Goal: Information Seeking & Learning: Learn about a topic

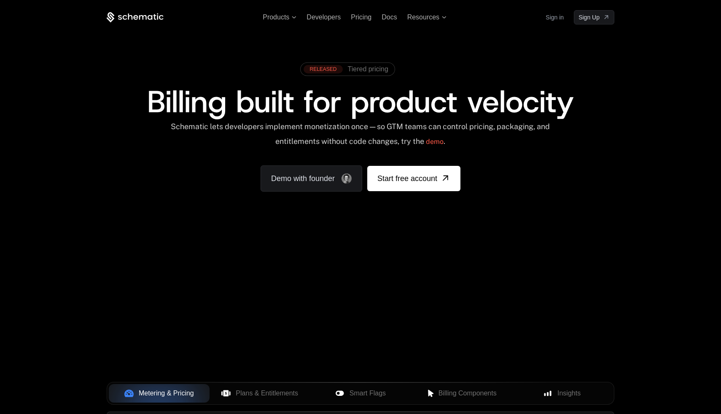
click at [481, 290] on div "Your browser does not support the video tag." at bounding box center [360, 248] width 548 height 355
click at [474, 273] on div "Your browser does not support the video tag." at bounding box center [360, 248] width 548 height 355
click at [224, 291] on div "Your browser does not support the video tag." at bounding box center [360, 248] width 548 height 355
click at [541, 311] on div "Your browser does not support the video tag." at bounding box center [360, 248] width 548 height 355
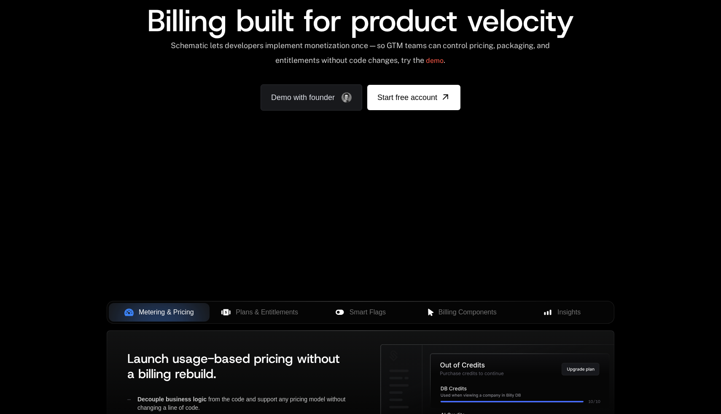
scroll to position [84, 0]
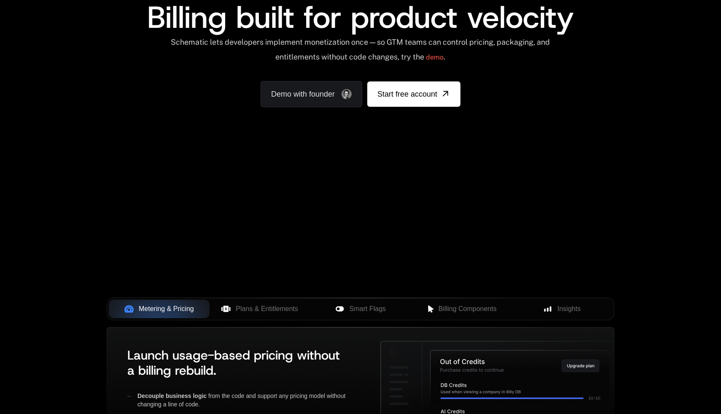
click at [541, 219] on div "Your browser does not support the video tag." at bounding box center [360, 164] width 548 height 355
click at [482, 177] on div "Your browser does not support the video tag." at bounding box center [360, 164] width 548 height 355
click at [399, 208] on div "Your browser does not support the video tag." at bounding box center [360, 164] width 548 height 355
click at [321, 189] on div "Your browser does not support the video tag." at bounding box center [360, 164] width 548 height 355
click at [373, 226] on div "Your browser does not support the video tag." at bounding box center [360, 164] width 548 height 355
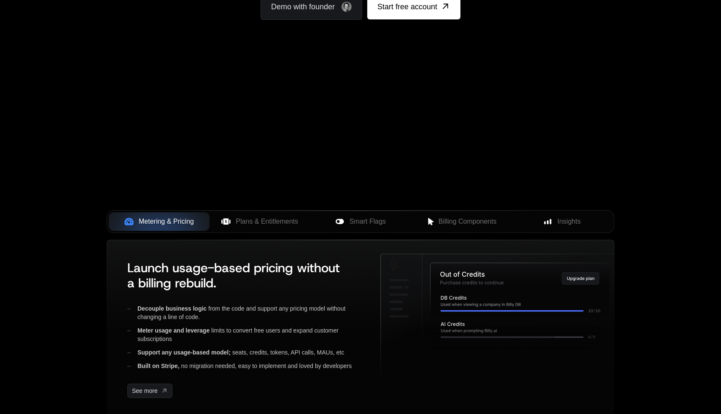
scroll to position [213, 0]
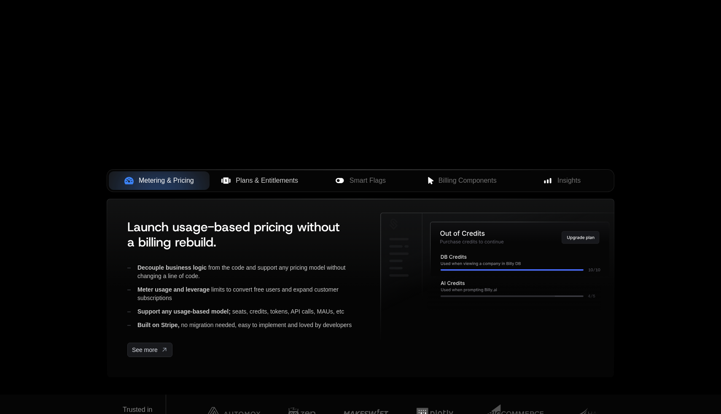
click at [248, 183] on span "Plans & Entitlements" at bounding box center [267, 180] width 62 height 10
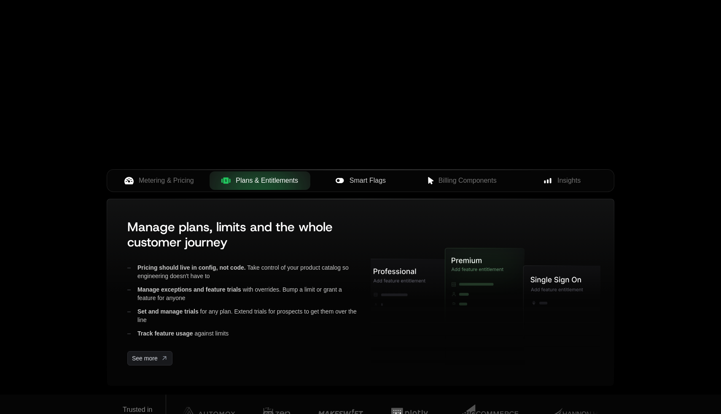
click at [382, 183] on span "Smart Flags" at bounding box center [368, 180] width 36 height 10
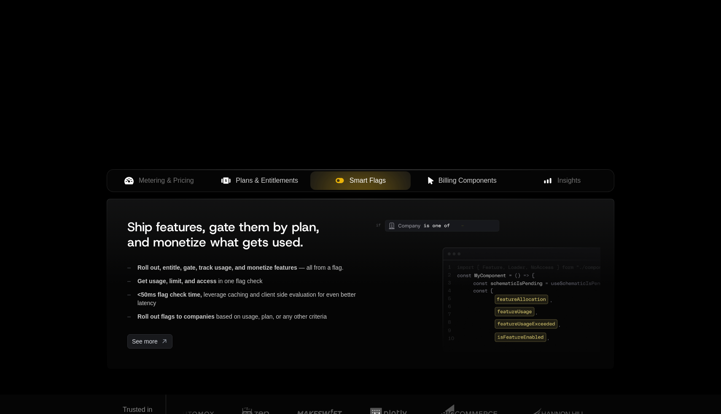
click at [482, 180] on span "Billing Components" at bounding box center [468, 180] width 58 height 10
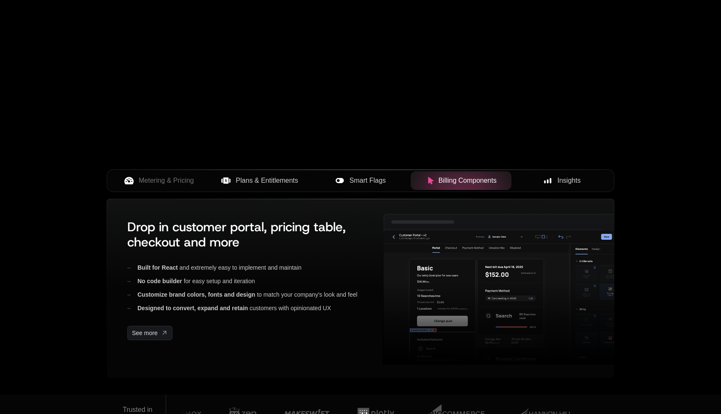
click at [567, 186] on button "Insights" at bounding box center [562, 180] width 101 height 19
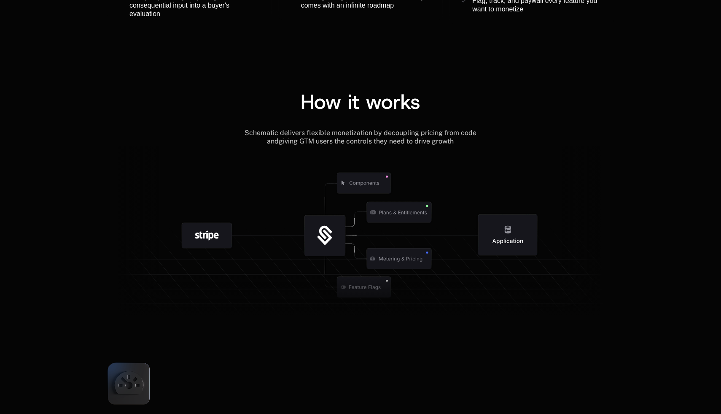
scroll to position [937, 0]
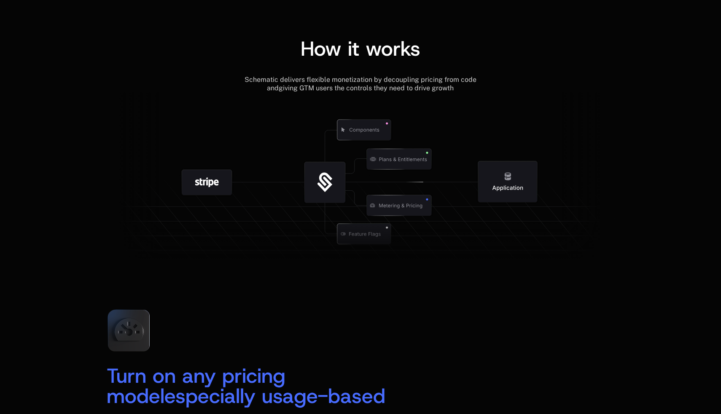
click at [327, 181] on icon at bounding box center [325, 185] width 15 height 16
click at [383, 197] on icon at bounding box center [399, 159] width 88 height 88
drag, startPoint x: 205, startPoint y: 139, endPoint x: 433, endPoint y: 185, distance: 233.1
click at [433, 185] on g at bounding box center [382, 234] width 779 height 296
drag, startPoint x: 326, startPoint y: 183, endPoint x: 296, endPoint y: 177, distance: 30.7
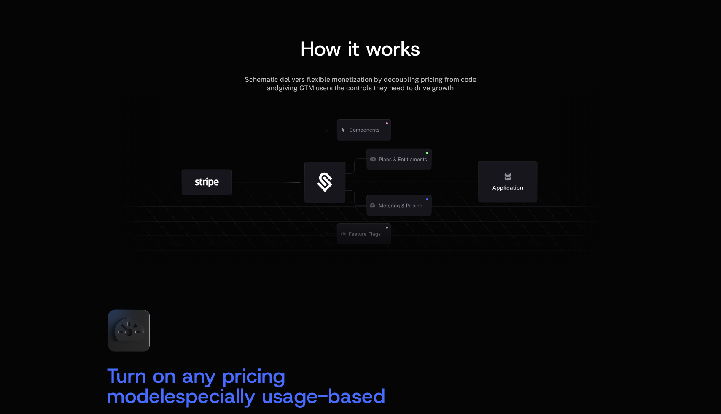
click at [285, 204] on g at bounding box center [325, 182] width 88 height 88
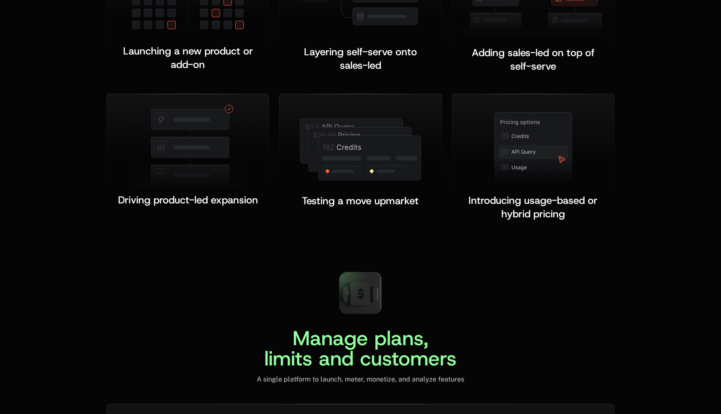
scroll to position [1738, 0]
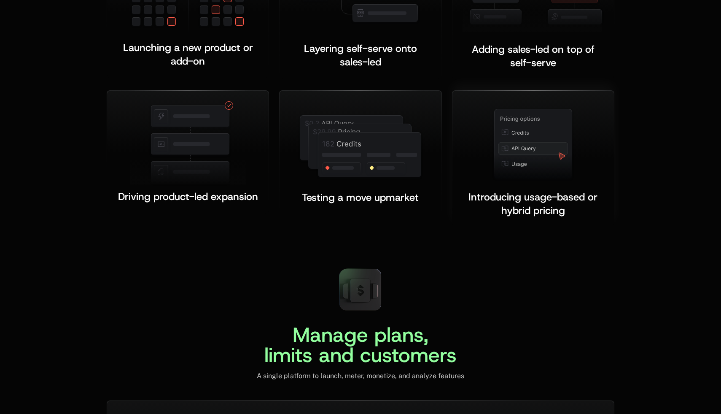
click at [517, 136] on img at bounding box center [533, 144] width 82 height 75
click at [353, 158] on img at bounding box center [361, 146] width 126 height 67
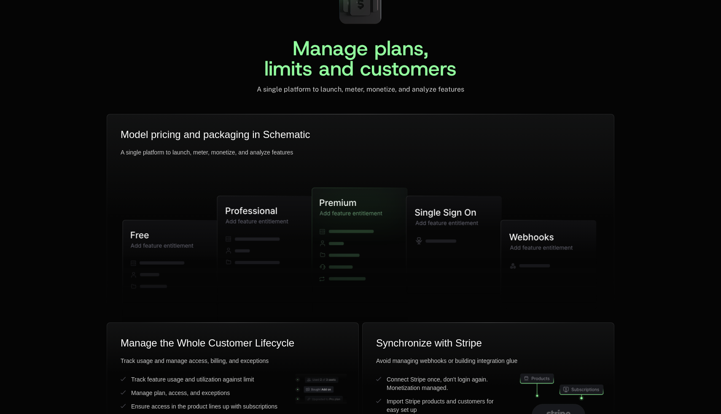
scroll to position [2026, 0]
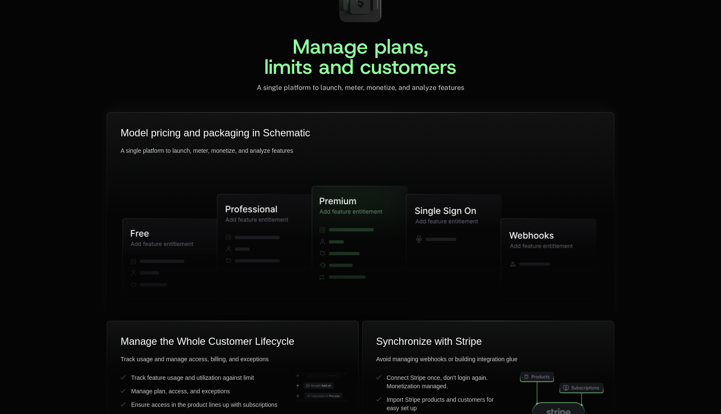
click at [459, 214] on icon at bounding box center [454, 242] width 95 height 97
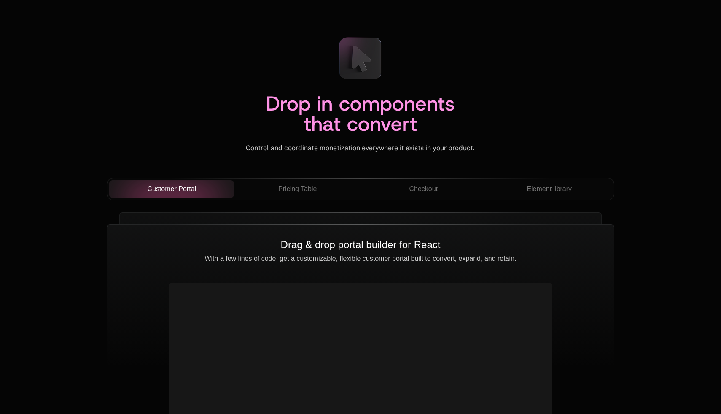
scroll to position [2884, 0]
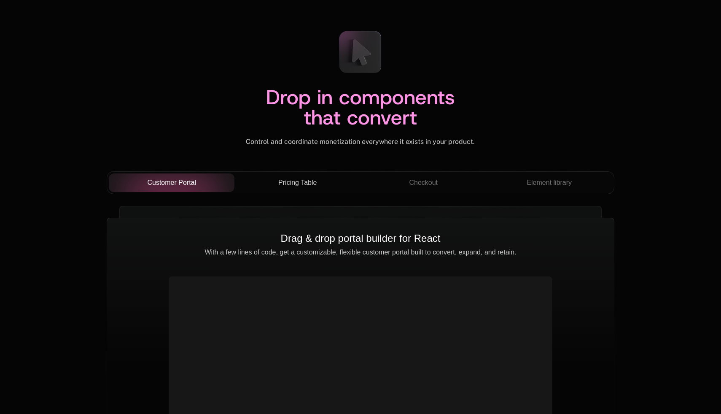
click at [296, 189] on button "Pricing Table" at bounding box center [297, 182] width 126 height 19
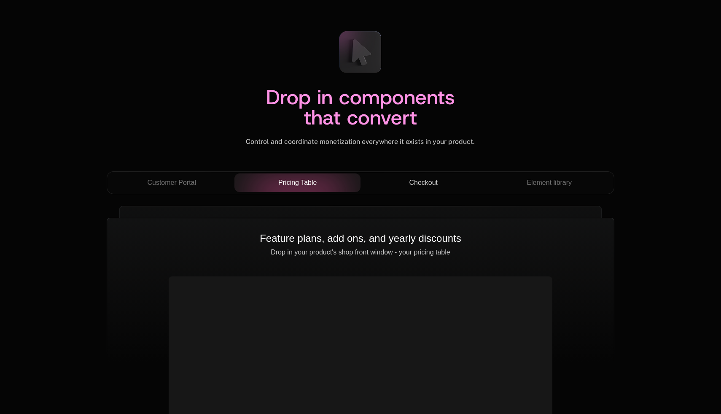
click at [425, 183] on span "Checkout" at bounding box center [423, 183] width 29 height 10
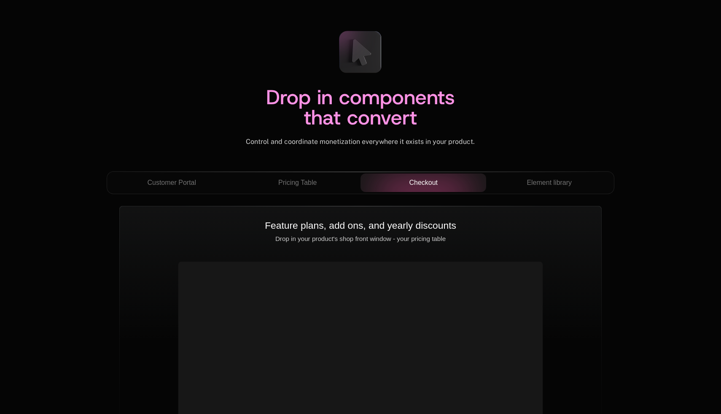
click at [425, 183] on span "Checkout" at bounding box center [423, 183] width 29 height 10
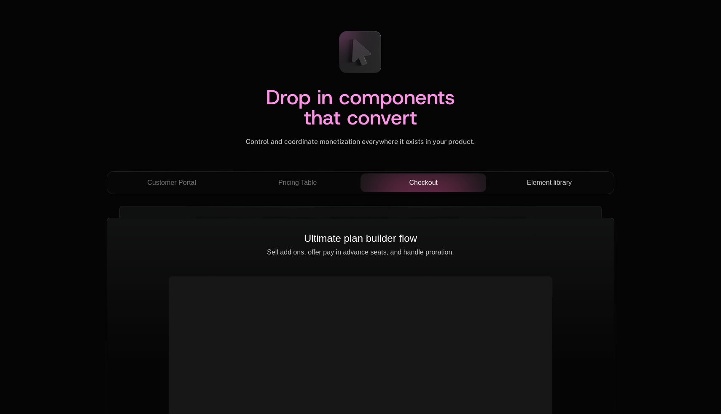
click at [545, 191] on button "Element library" at bounding box center [549, 182] width 126 height 19
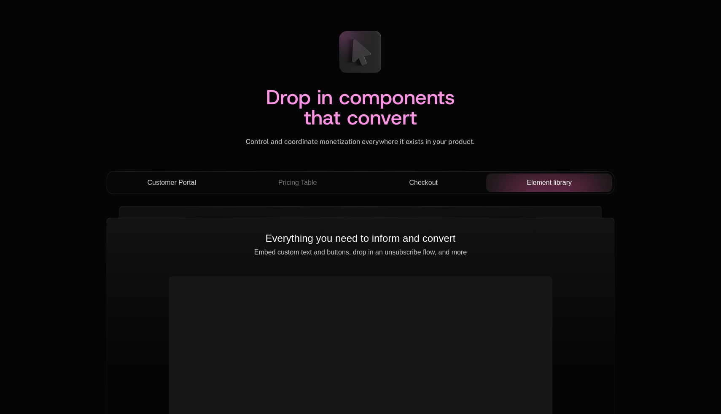
click at [178, 187] on span "Customer Portal" at bounding box center [171, 183] width 49 height 10
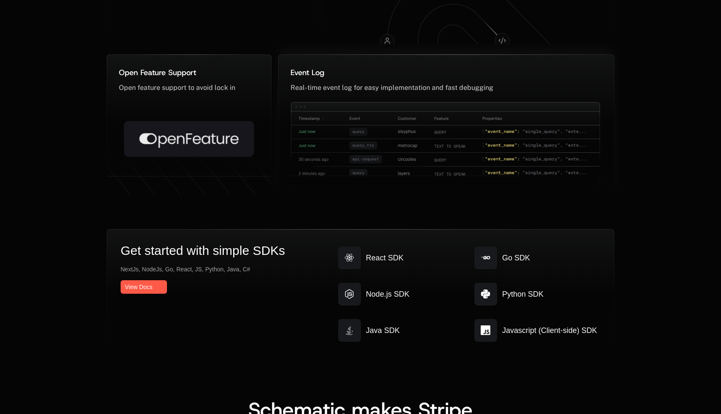
scroll to position [4379, 0]
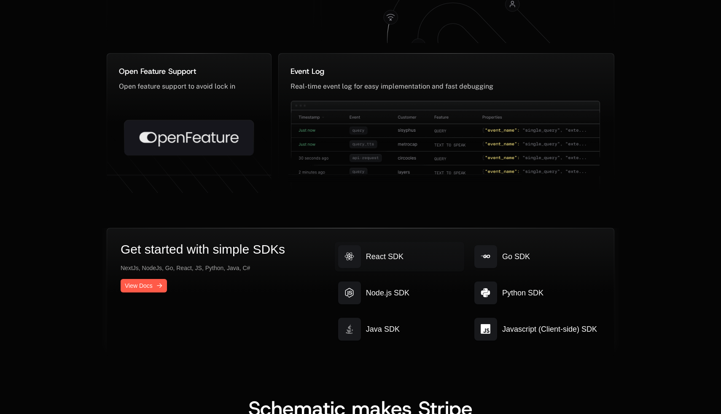
click at [397, 260] on span "React SDK" at bounding box center [385, 256] width 38 height 12
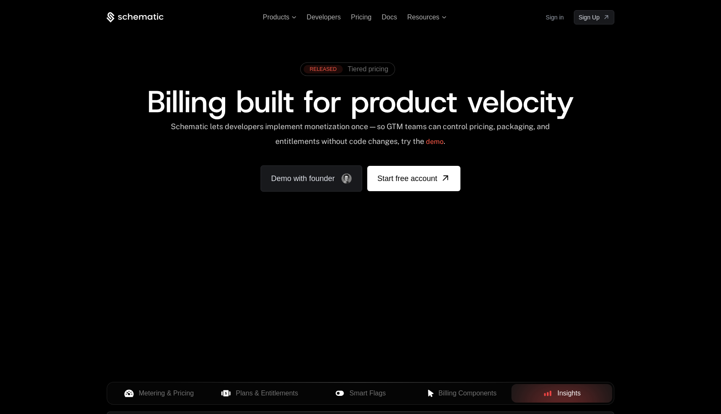
click at [41, 92] on div "Products Developers Pricing Docs Resources Sign in Sign Up RELEASED Tiered pric…" at bounding box center [360, 126] width 721 height 252
click at [170, 390] on span "Metering & Pricing" at bounding box center [166, 393] width 55 height 10
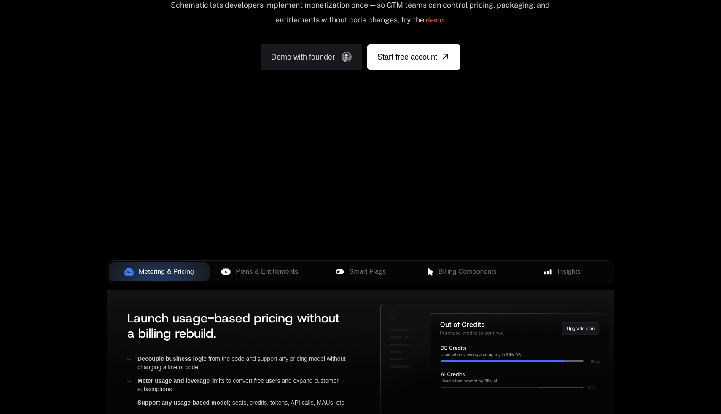
scroll to position [122, 0]
click at [243, 272] on span "Plans & Entitlements" at bounding box center [267, 271] width 62 height 10
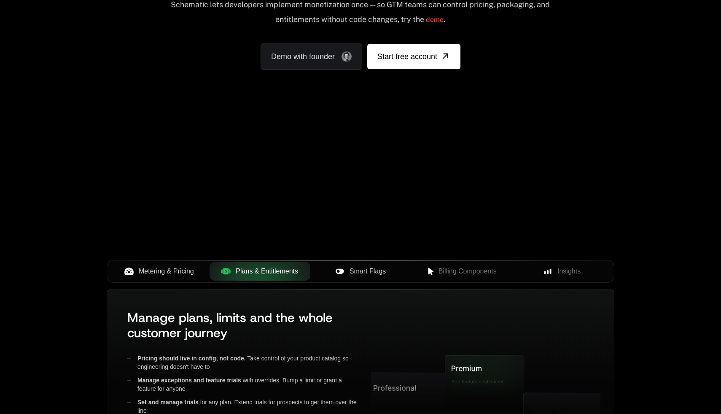
click at [349, 270] on div "Smart Flags" at bounding box center [360, 271] width 87 height 10
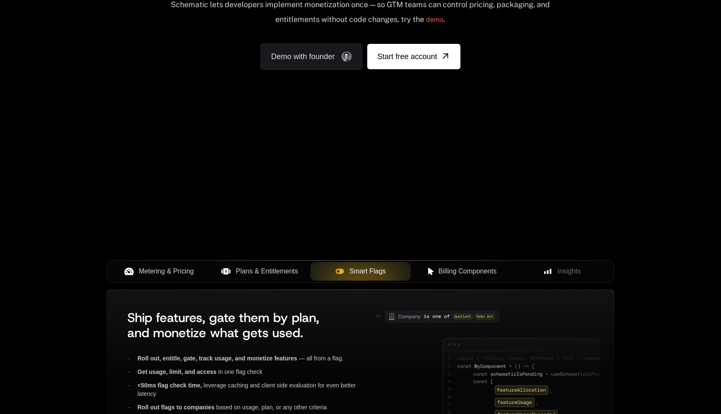
click at [457, 276] on button "Billing Components" at bounding box center [461, 271] width 101 height 19
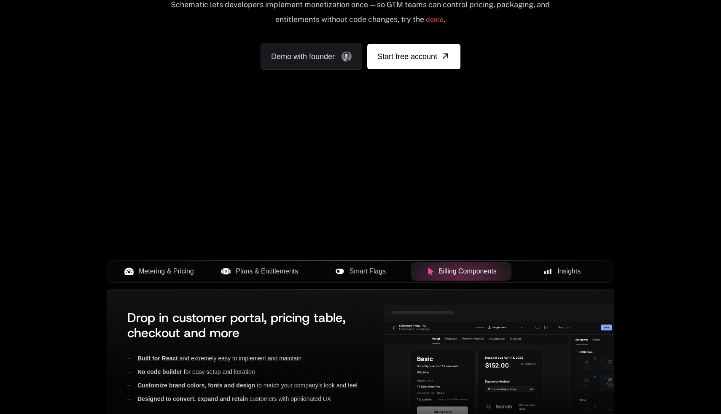
click at [565, 276] on span "Insights" at bounding box center [568, 271] width 23 height 10
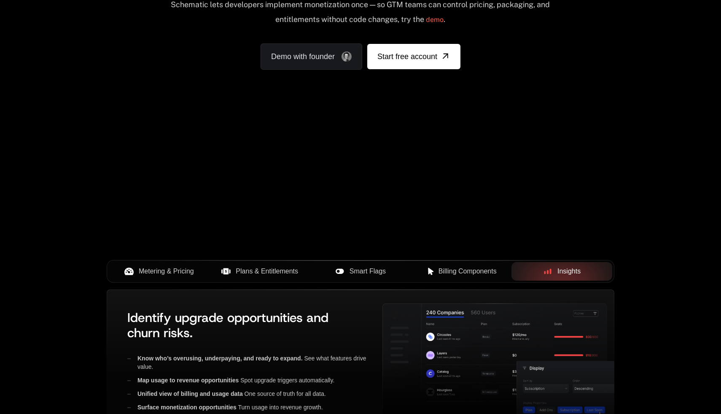
click at [454, 274] on span "Billing Components" at bounding box center [468, 271] width 58 height 10
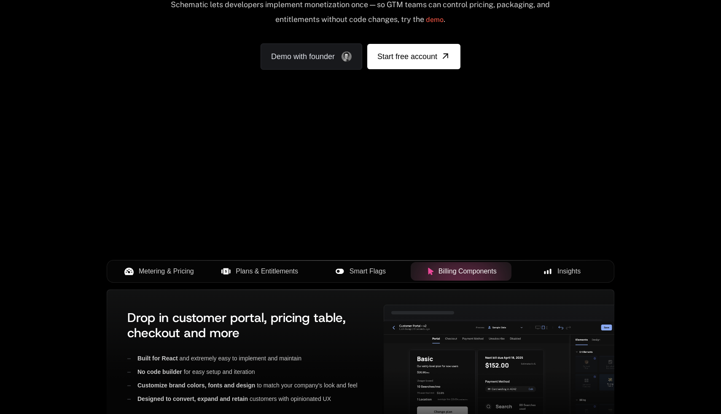
click at [358, 274] on span "Smart Flags" at bounding box center [368, 271] width 36 height 10
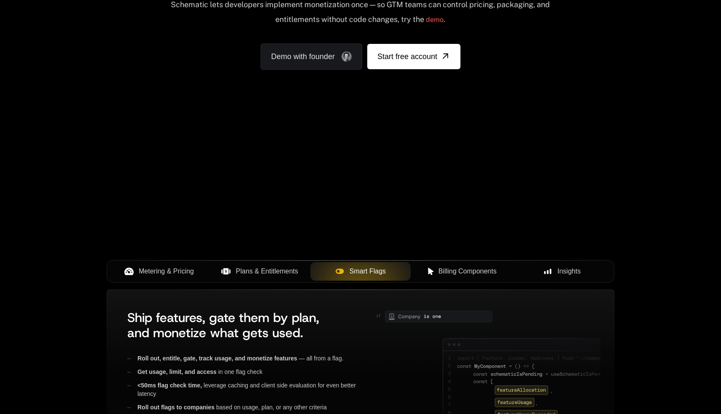
click at [261, 271] on span "Plans & Entitlements" at bounding box center [267, 271] width 62 height 10
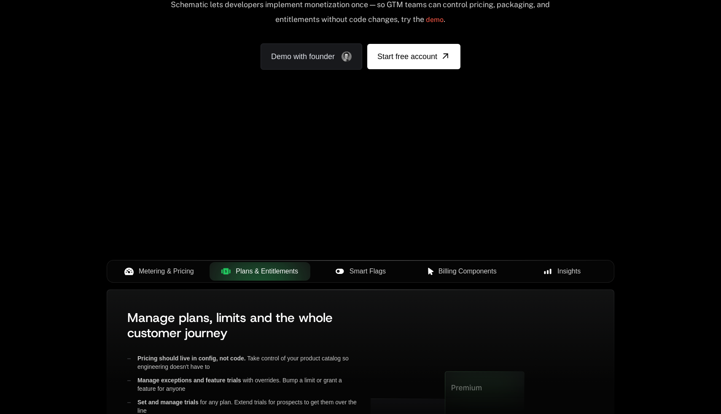
click at [175, 273] on span "Metering & Pricing" at bounding box center [166, 271] width 55 height 10
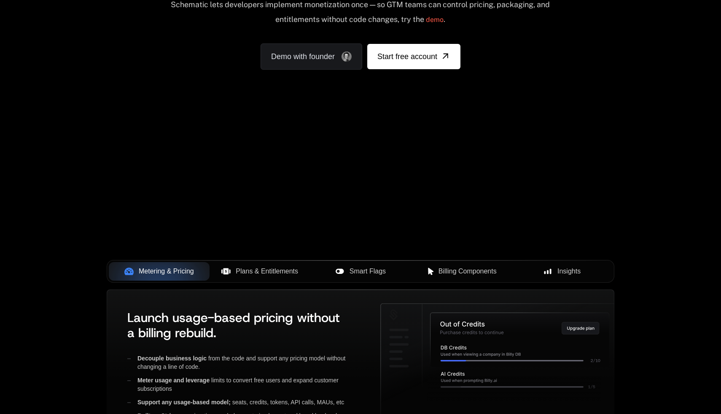
click at [232, 265] on button "Plans & Entitlements" at bounding box center [260, 271] width 101 height 19
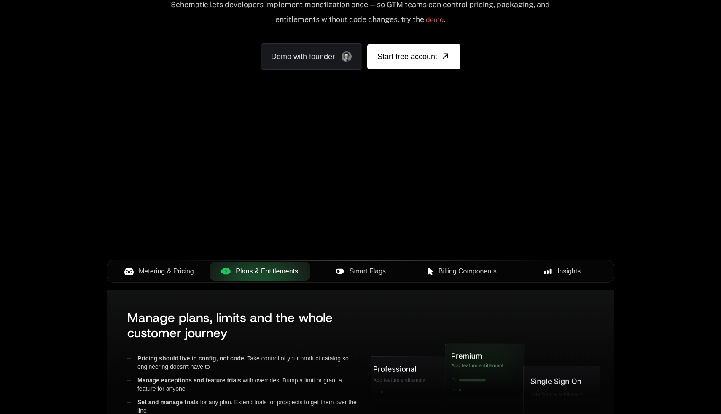
click at [353, 270] on span "Smart Flags" at bounding box center [368, 271] width 36 height 10
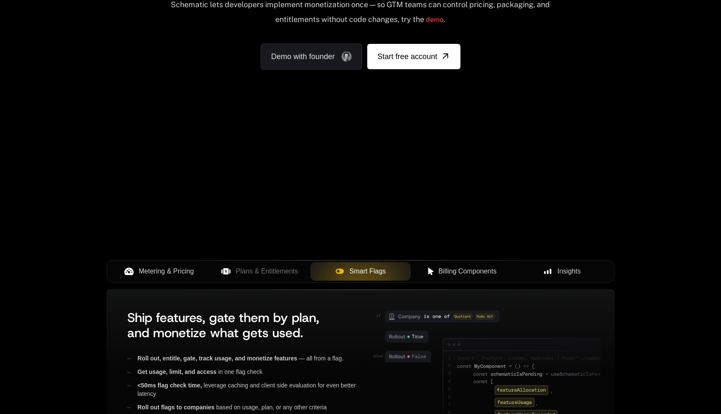
scroll to position [0, 0]
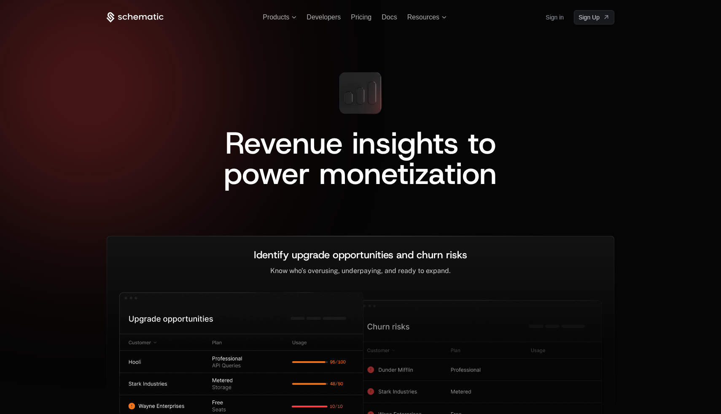
click at [527, 147] on div "Revenue insights to power monetization" at bounding box center [361, 129] width 508 height 211
